Goal: Register for event/course

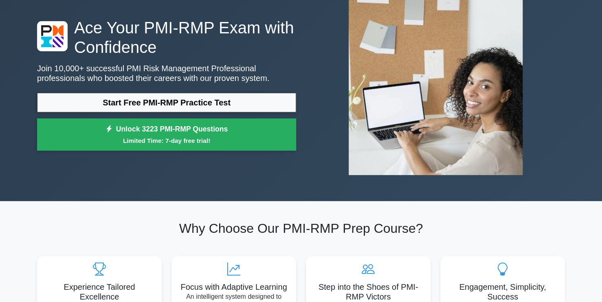
scroll to position [54, 0]
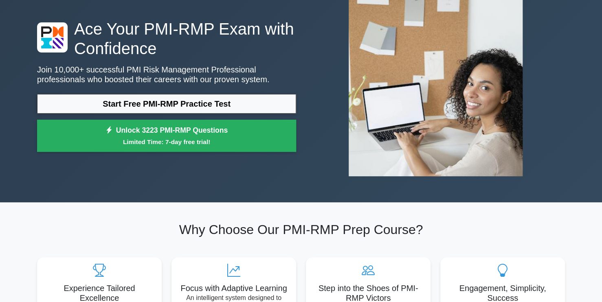
click at [241, 108] on link "Start Free PMI-RMP Practice Test" at bounding box center [166, 104] width 259 height 20
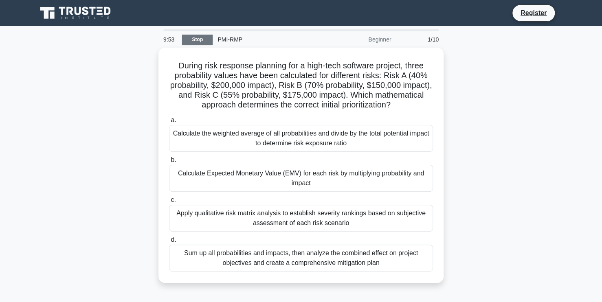
click at [200, 38] on link "Stop" at bounding box center [197, 40] width 31 height 10
